Goal: Transaction & Acquisition: Download file/media

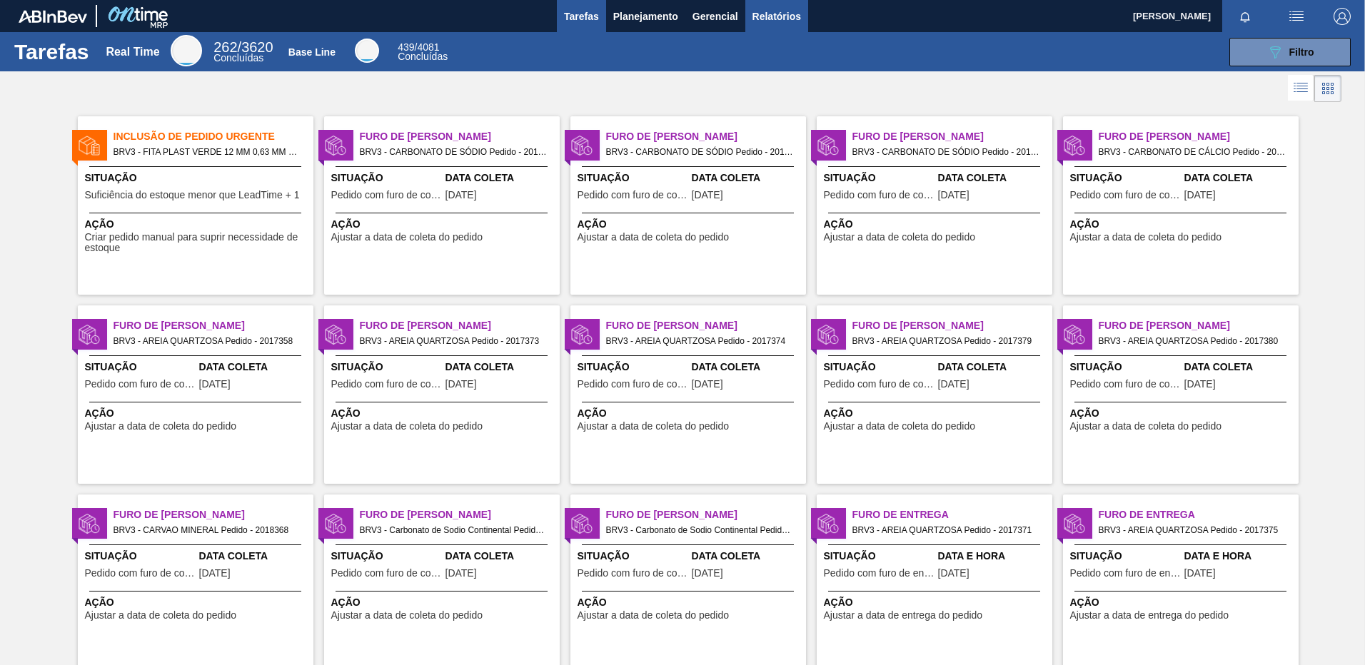
click at [775, 22] on span "Relatórios" at bounding box center [776, 16] width 49 height 17
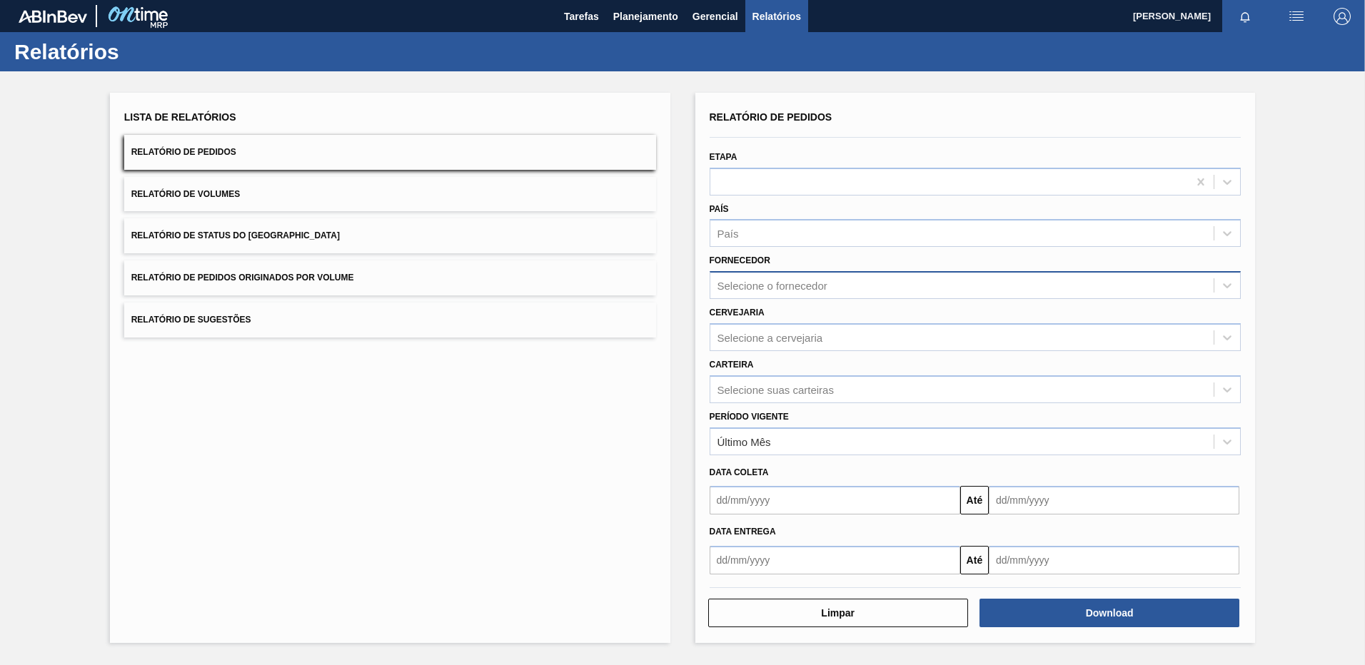
click at [780, 296] on div "Selecione o fornecedor" at bounding box center [962, 286] width 504 height 21
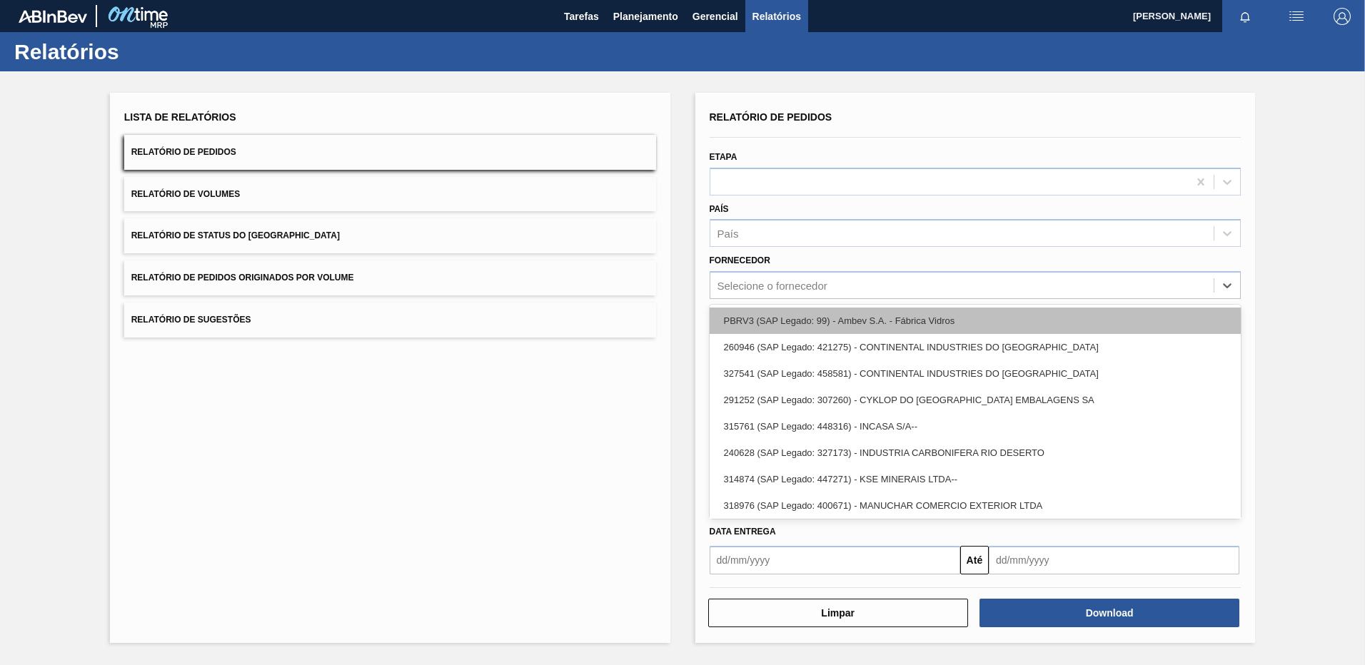
click at [757, 314] on div "PBRV3 (SAP Legado: 99) - Ambev S.A. - Fábrica Vidros" at bounding box center [976, 321] width 532 height 26
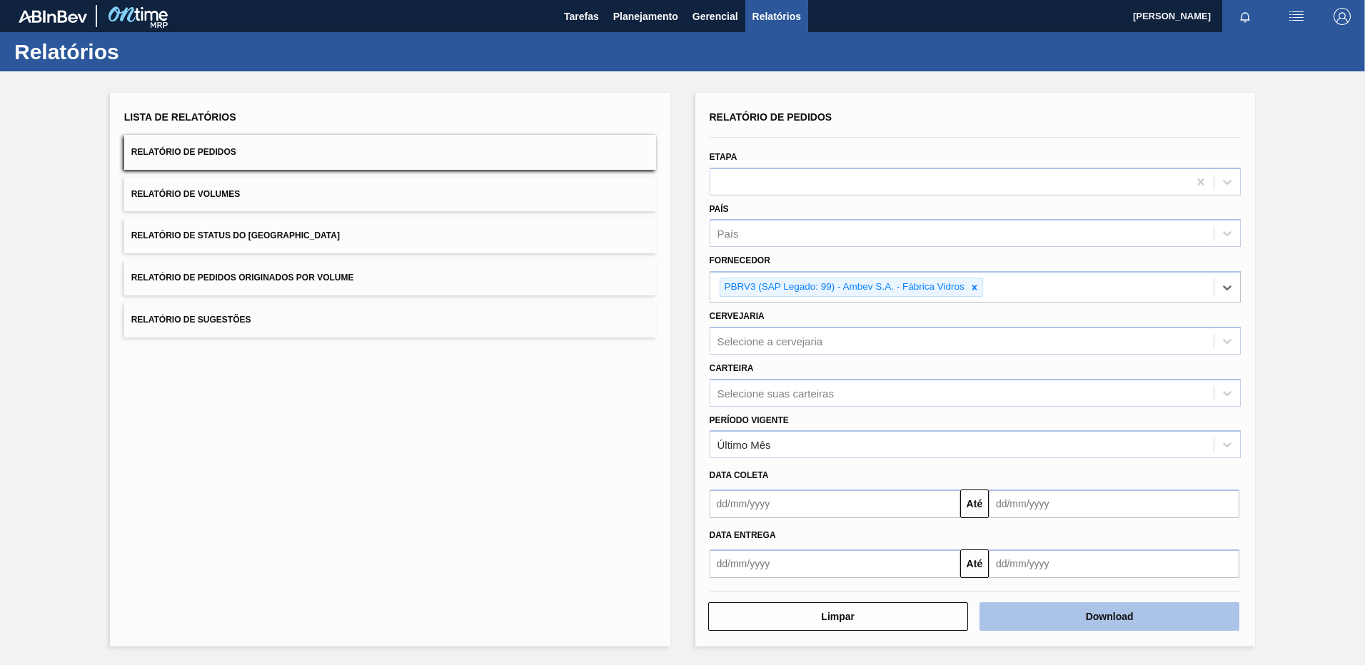
click at [1084, 615] on button "Download" at bounding box center [1109, 617] width 260 height 29
